Goal: Communication & Community: Answer question/provide support

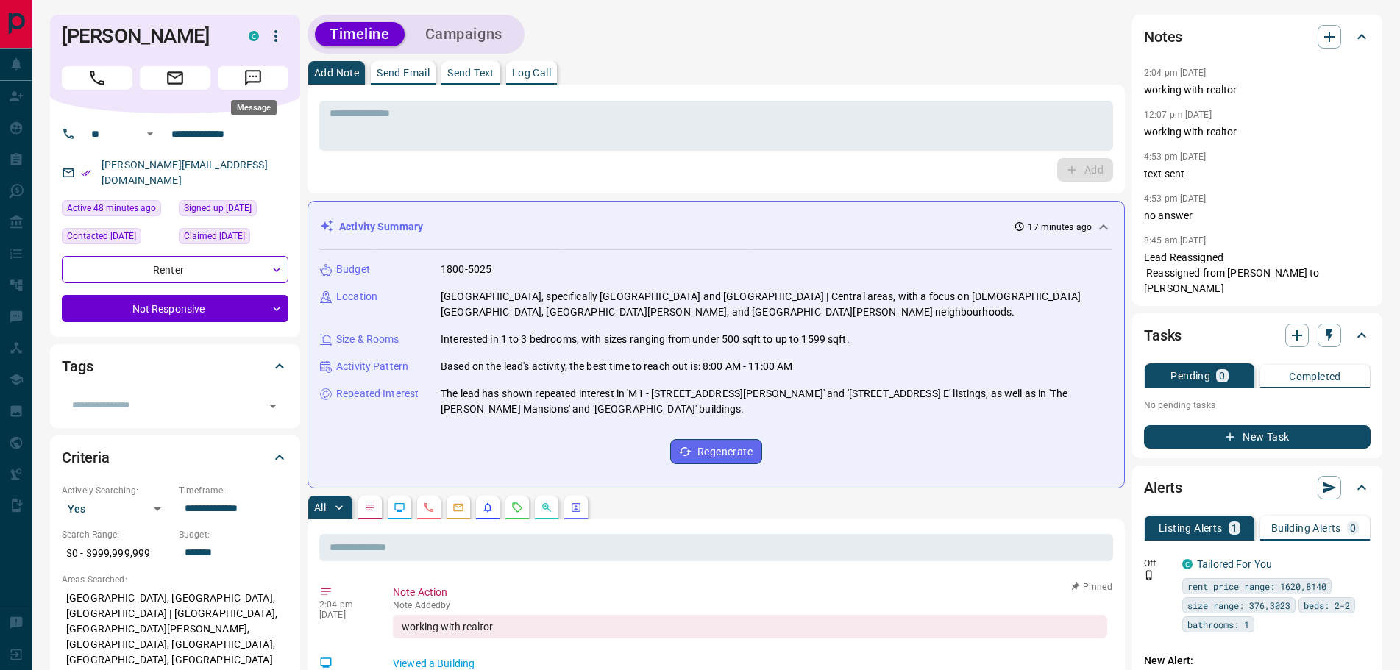
click at [260, 78] on icon "Message" at bounding box center [253, 78] width 16 height 16
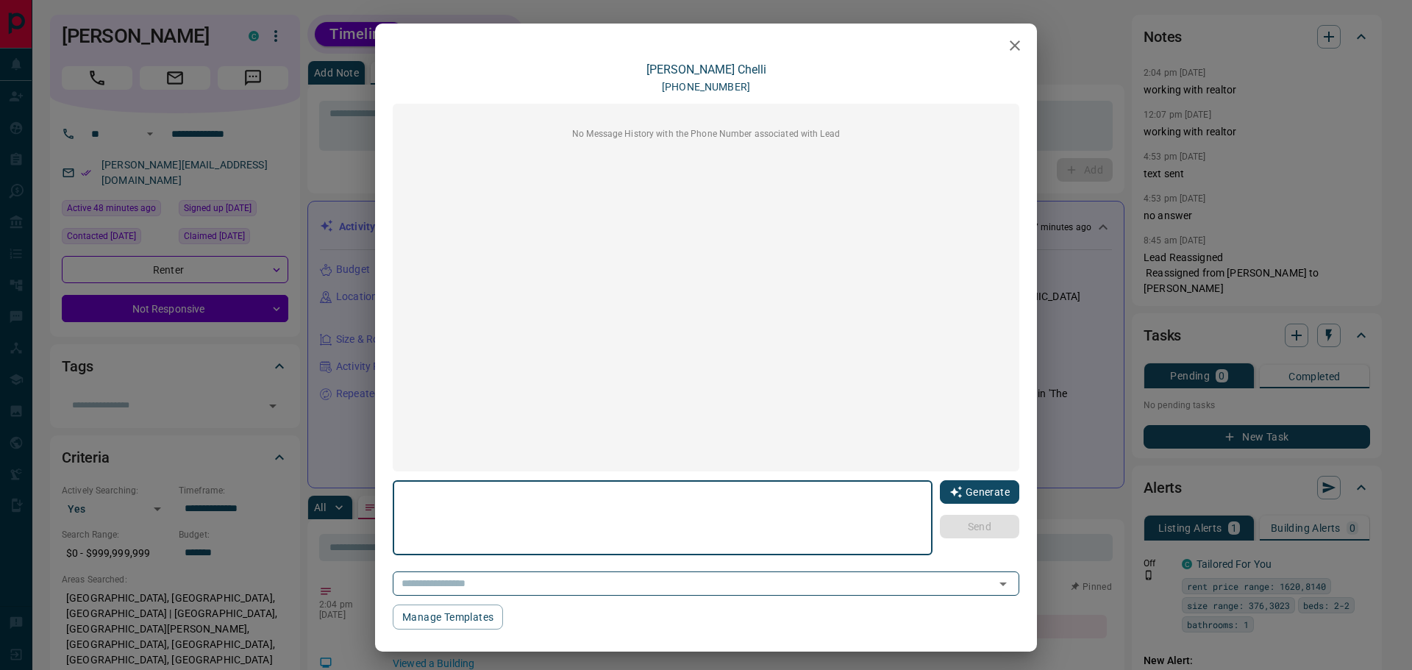
click at [956, 491] on button "Generate" at bounding box center [979, 492] width 79 height 24
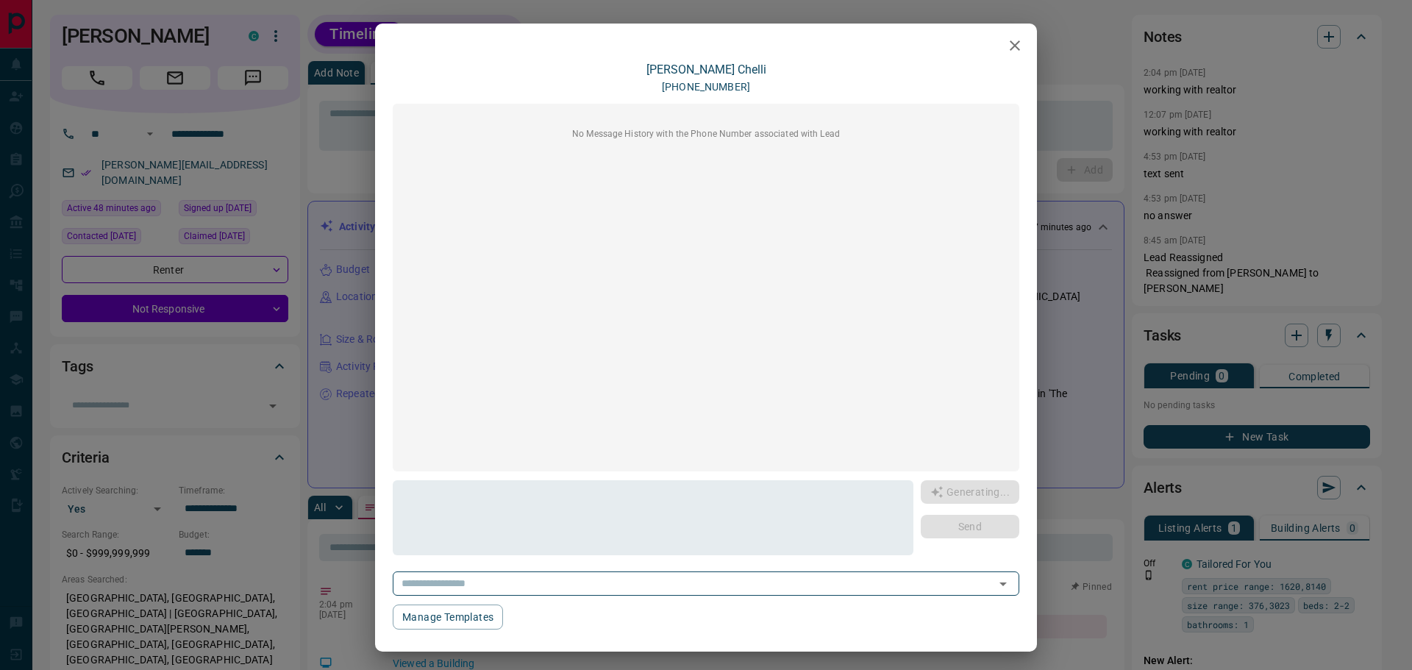
type textarea "**********"
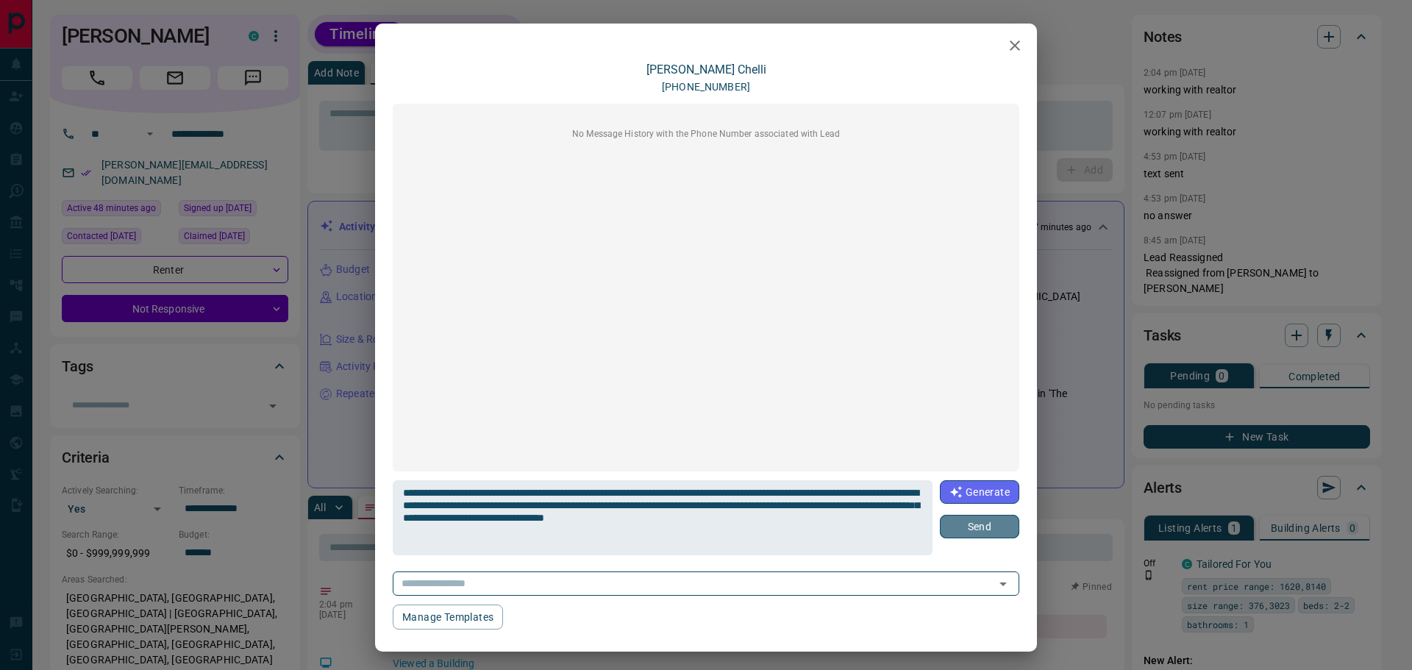
click at [947, 524] on button "Send" at bounding box center [979, 527] width 79 height 24
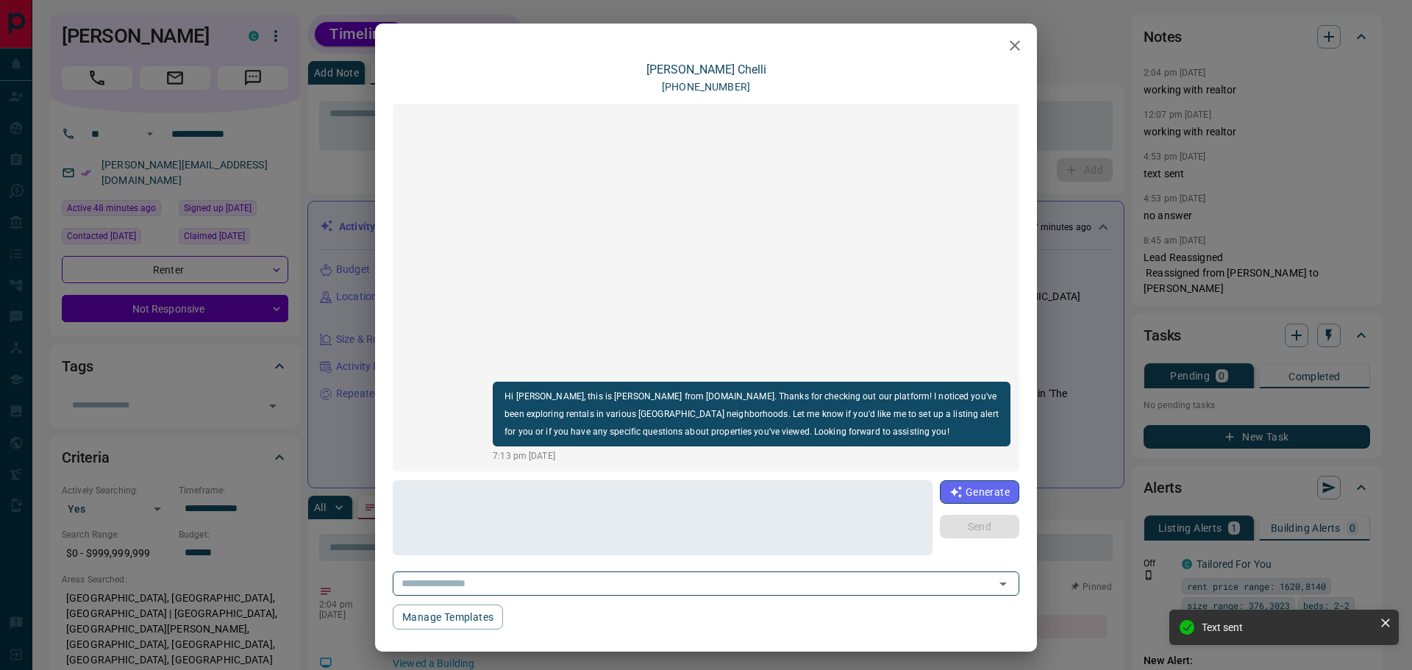
click at [1006, 47] on icon "button" at bounding box center [1015, 46] width 18 height 18
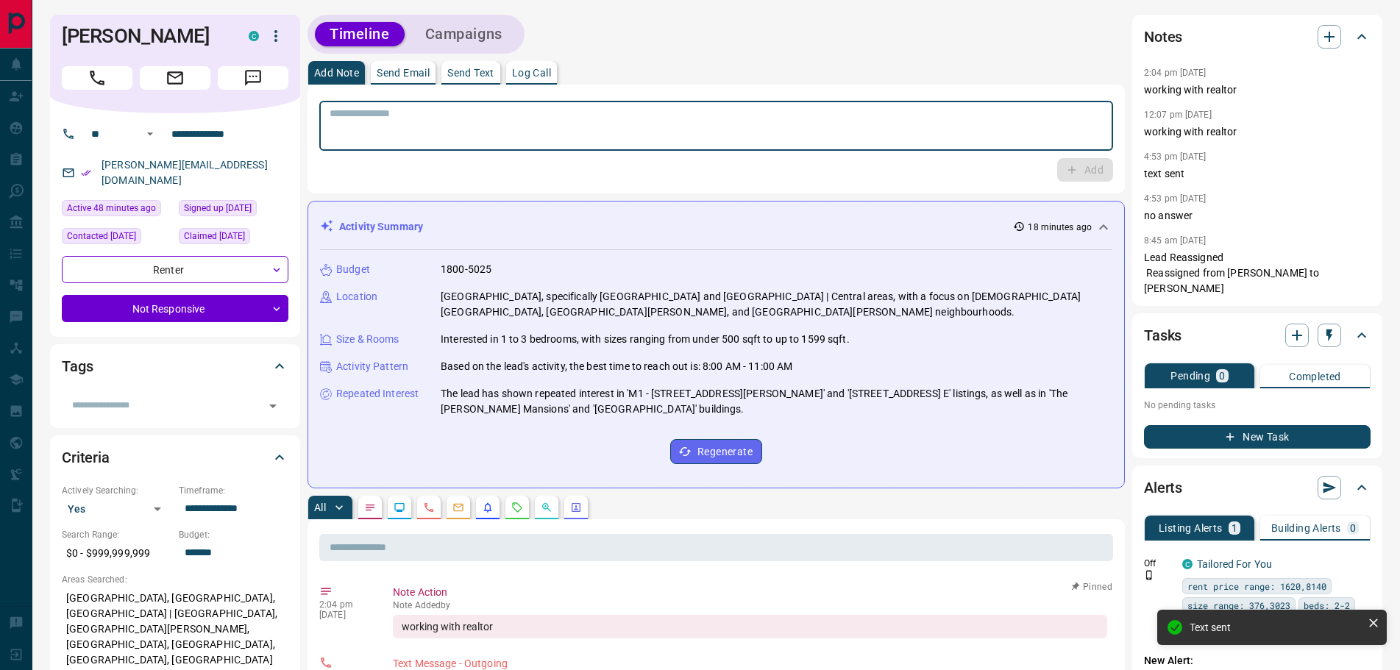
click at [438, 139] on textarea at bounding box center [716, 126] width 773 height 38
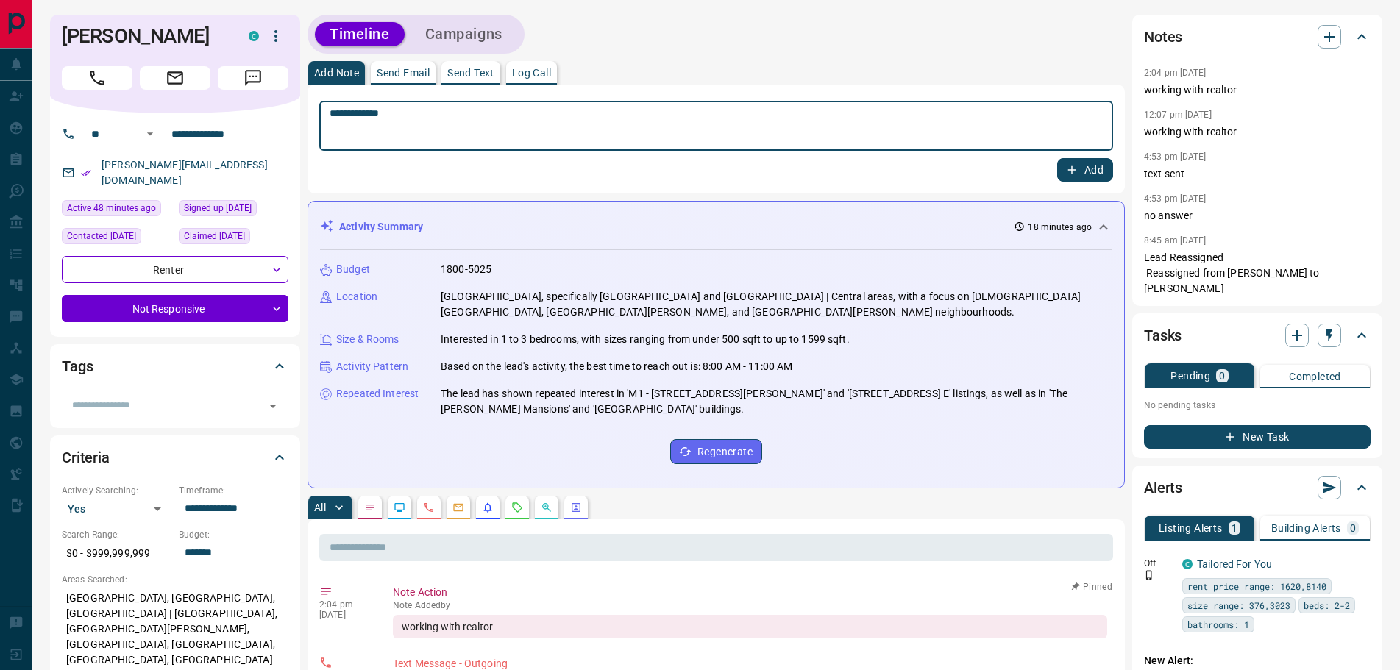
type textarea "**********"
click at [1084, 169] on button "Add" at bounding box center [1085, 170] width 56 height 24
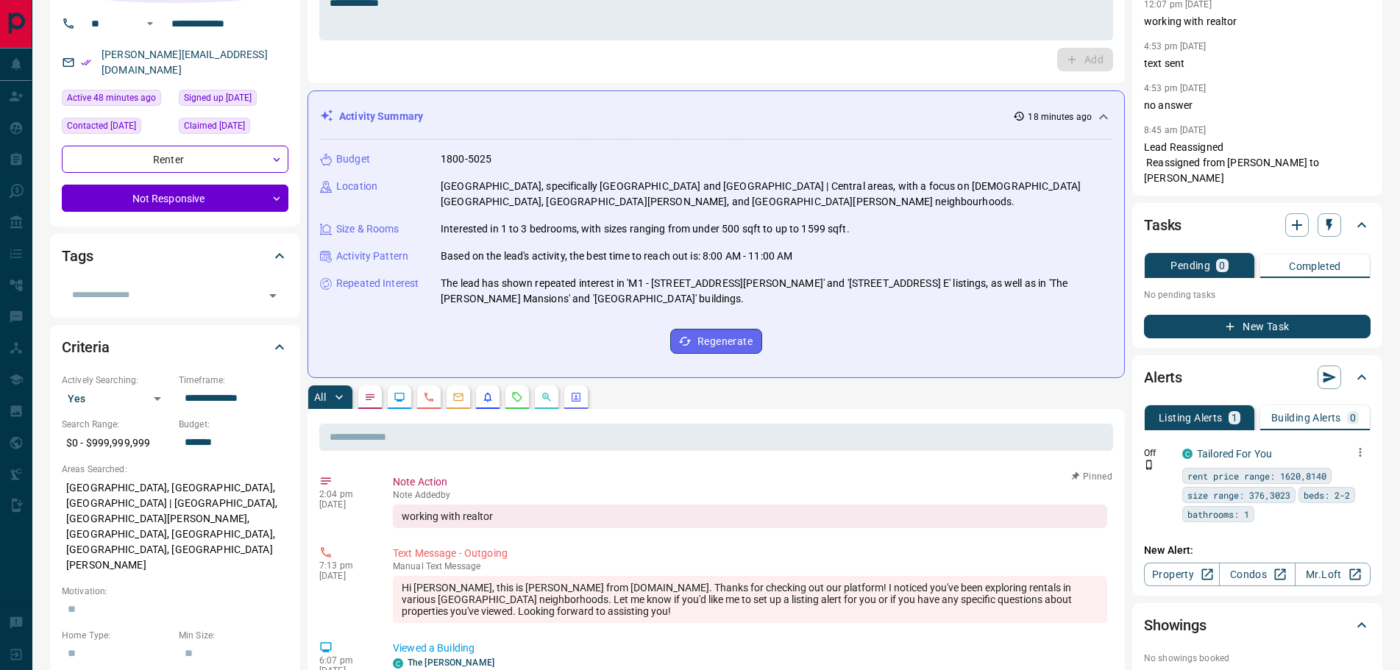
scroll to position [221, 0]
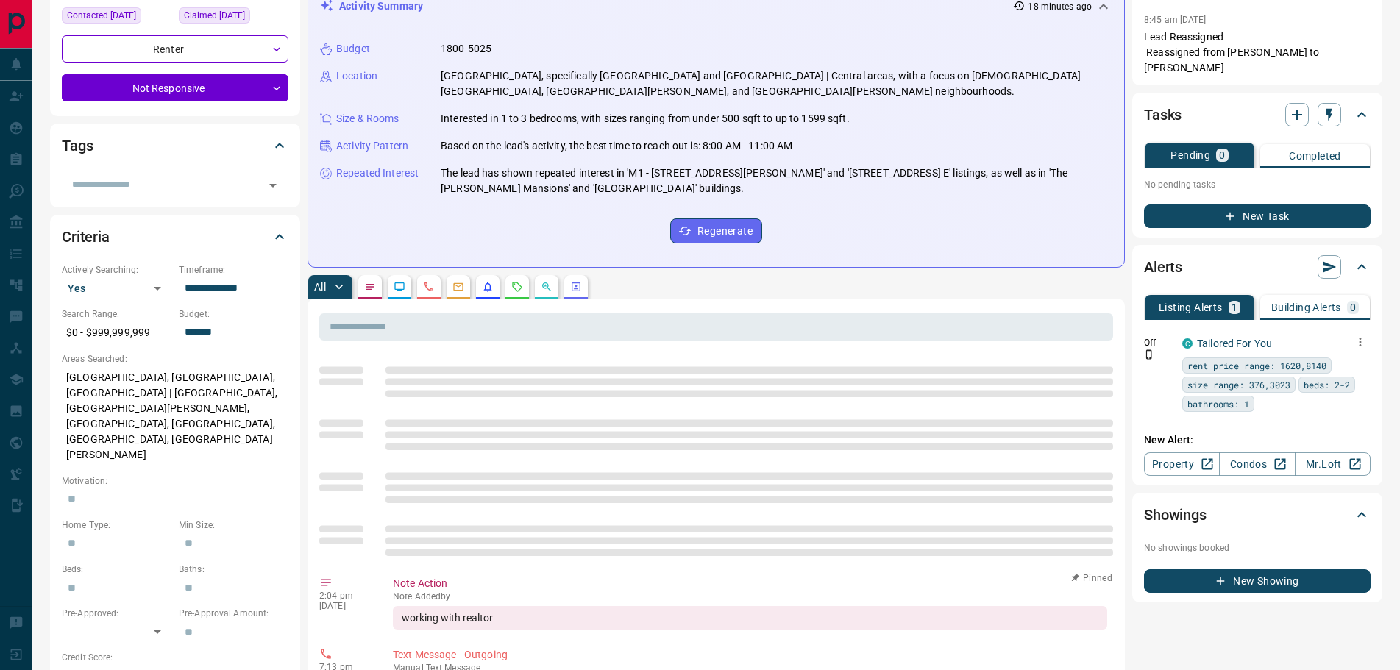
click at [1359, 335] on icon "button" at bounding box center [1360, 341] width 13 height 13
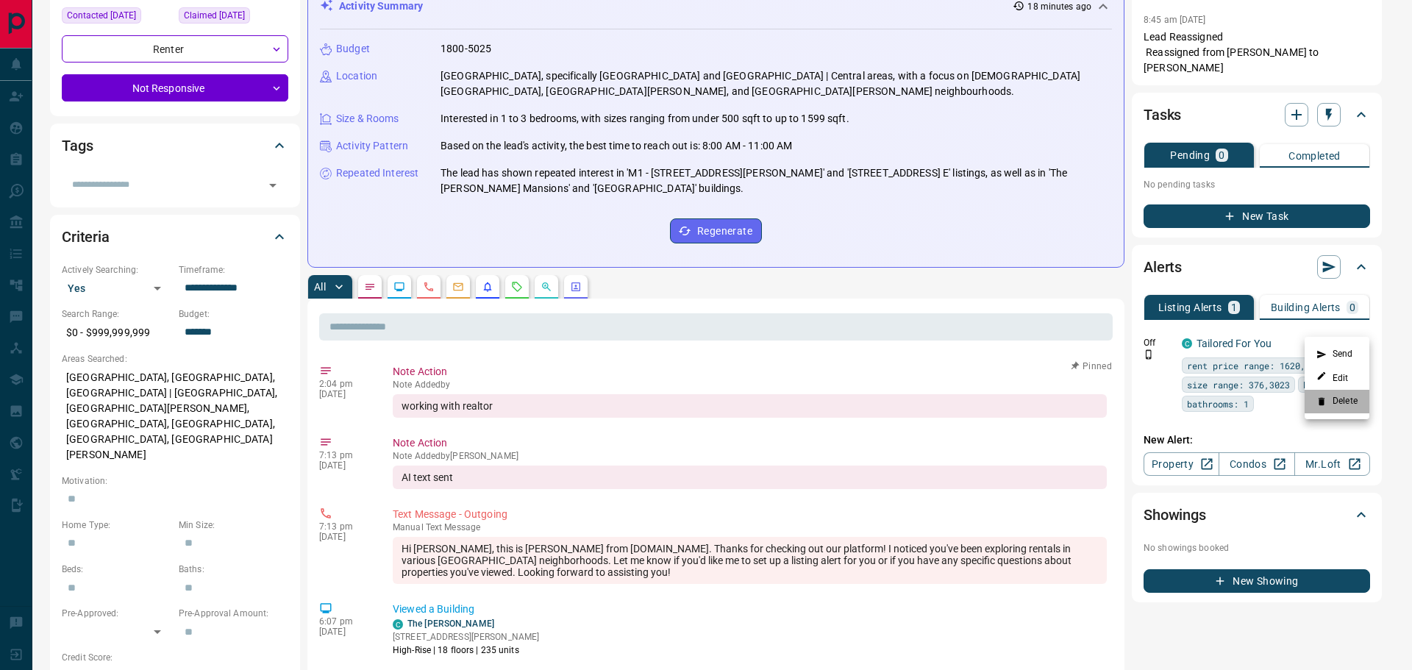
click at [1337, 406] on li "Delete" at bounding box center [1337, 402] width 65 height 24
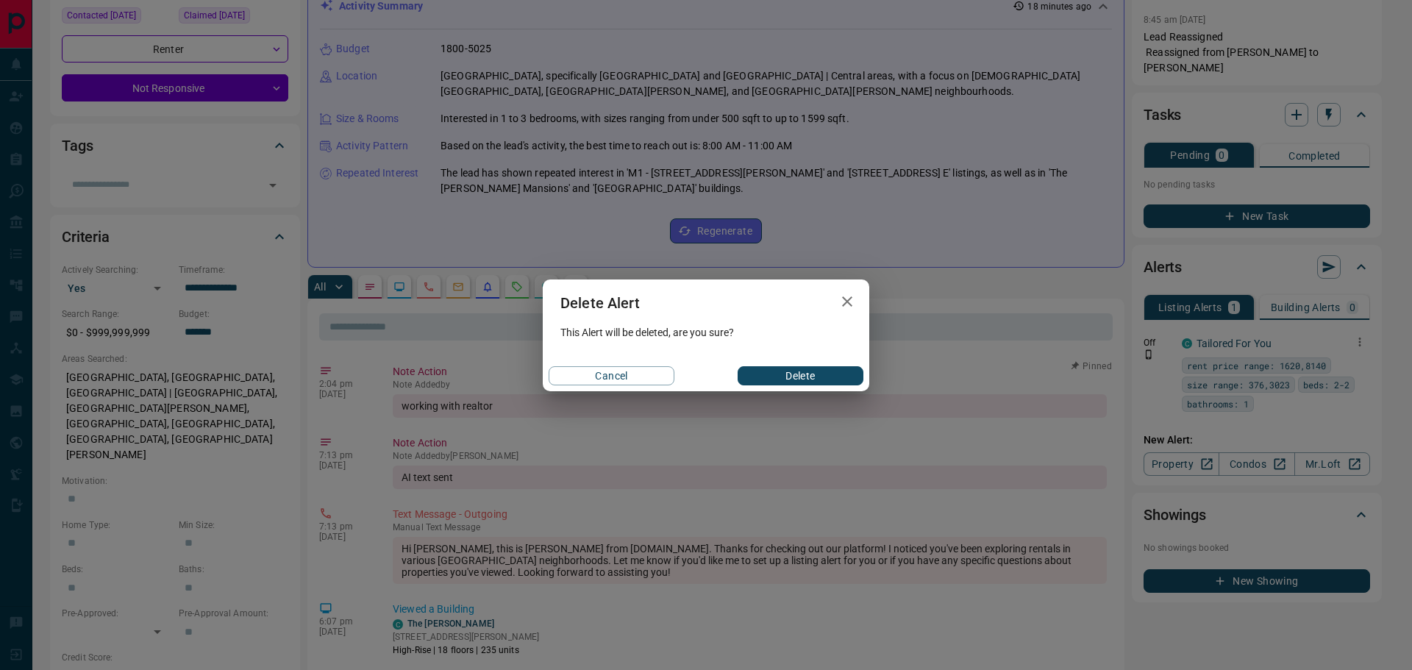
click at [778, 370] on button "Delete" at bounding box center [801, 375] width 126 height 19
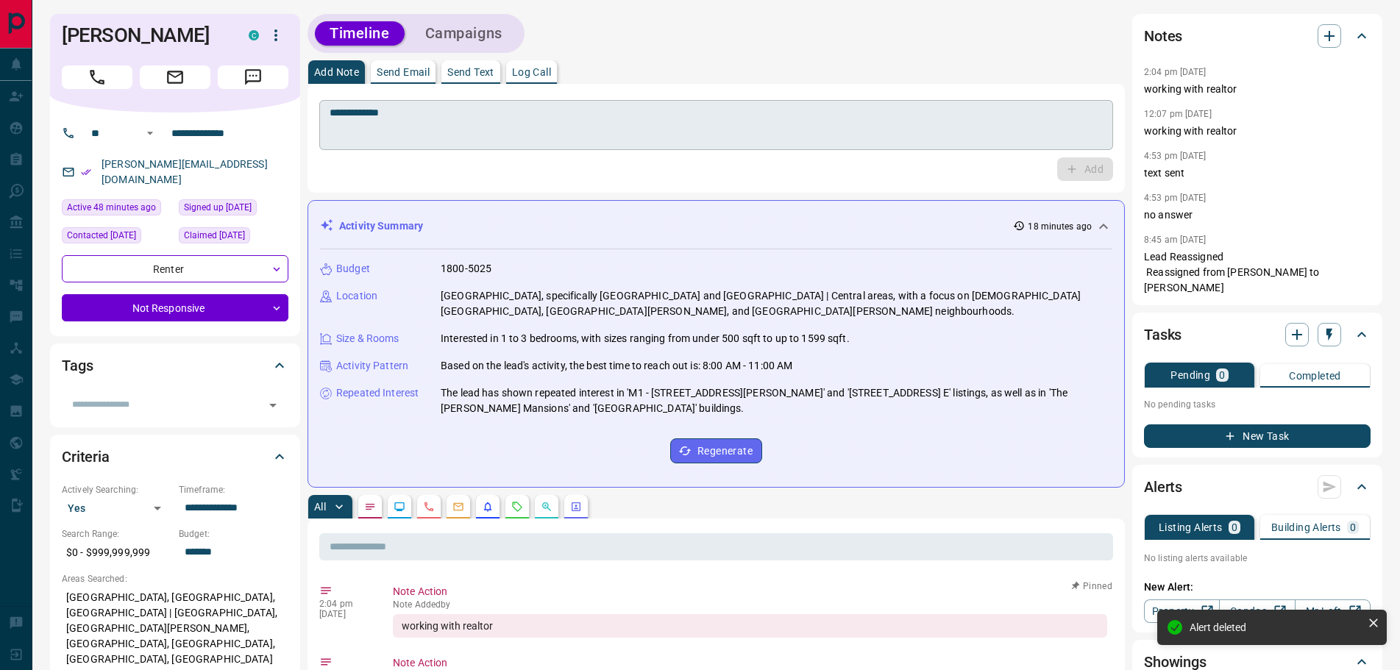
scroll to position [0, 0]
